Goal: Task Accomplishment & Management: Use online tool/utility

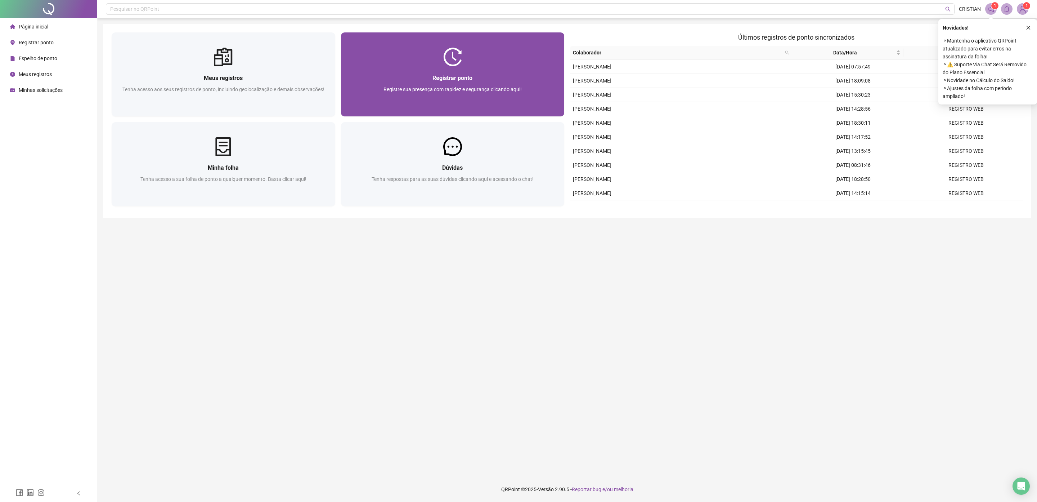
click at [457, 93] on div "Registre sua presença com rapidez e segurança clicando aqui!" at bounding box center [453, 97] width 206 height 24
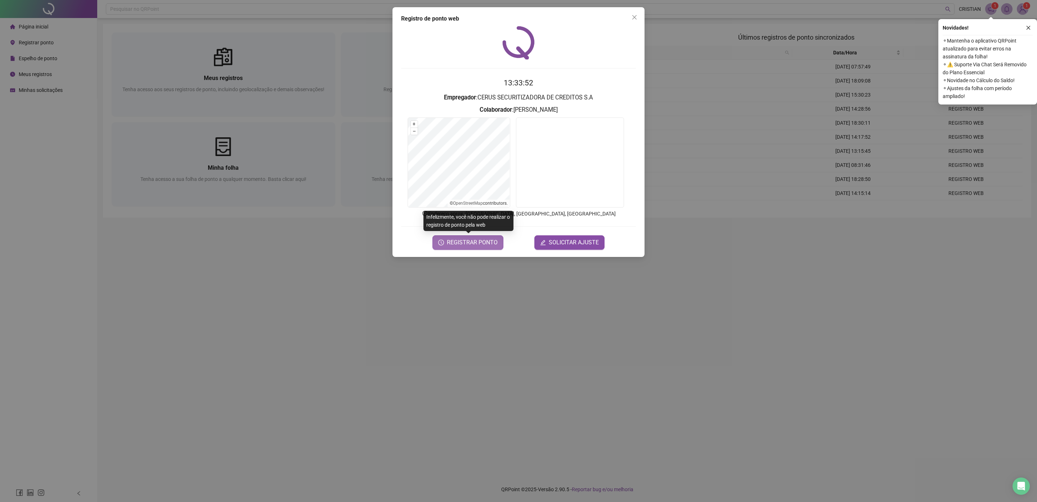
click at [486, 239] on span "REGISTRAR PONTO" at bounding box center [472, 242] width 51 height 9
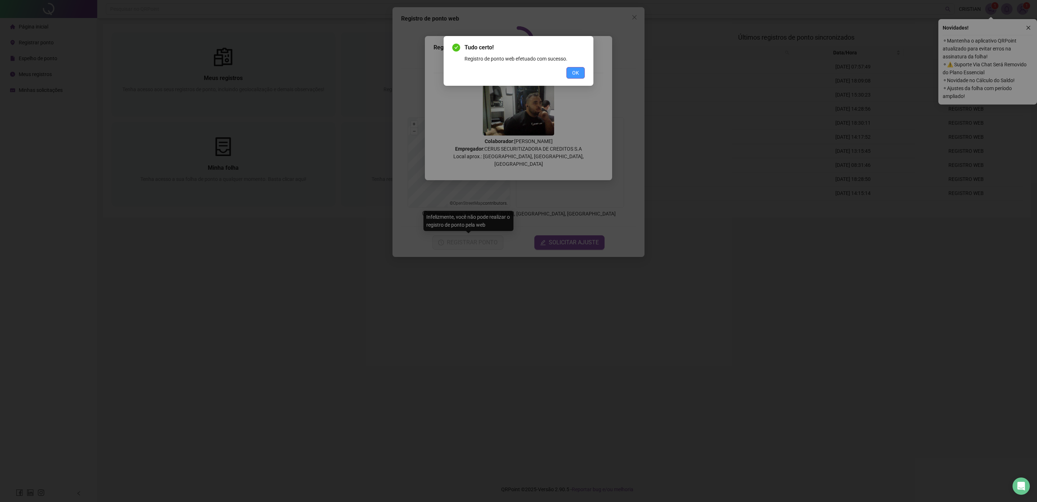
click at [578, 67] on button "OK" at bounding box center [576, 73] width 18 height 12
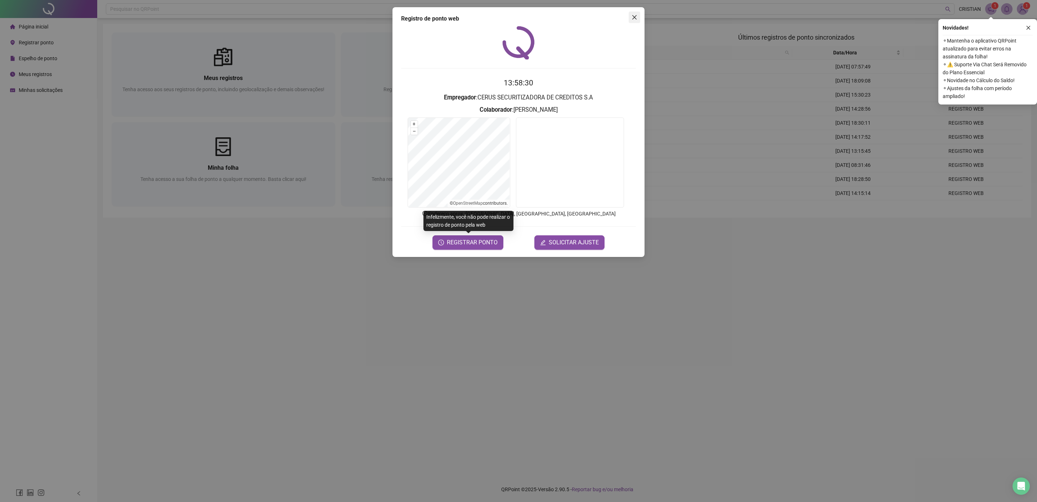
click at [633, 18] on icon "close" at bounding box center [635, 17] width 6 height 6
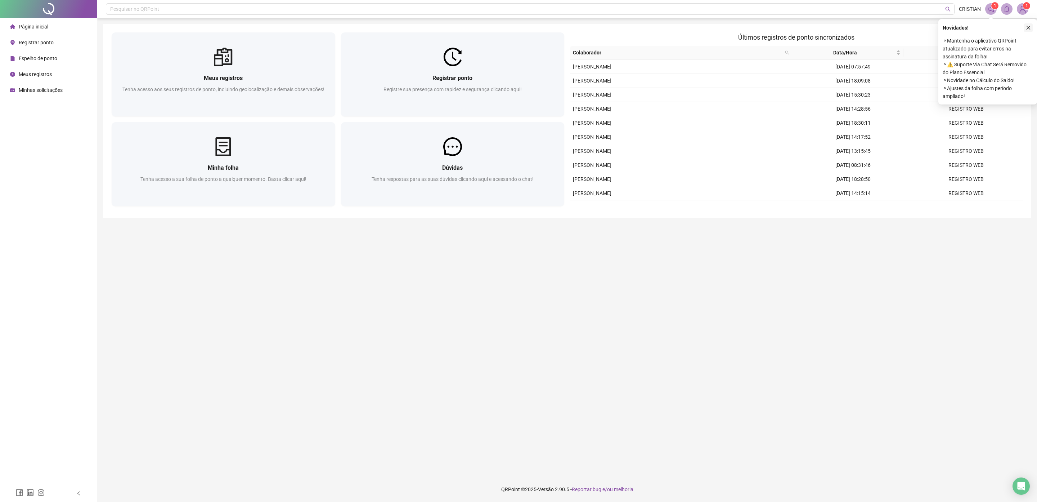
click at [1028, 29] on icon "close" at bounding box center [1028, 27] width 5 height 5
